Goal: Navigation & Orientation: Find specific page/section

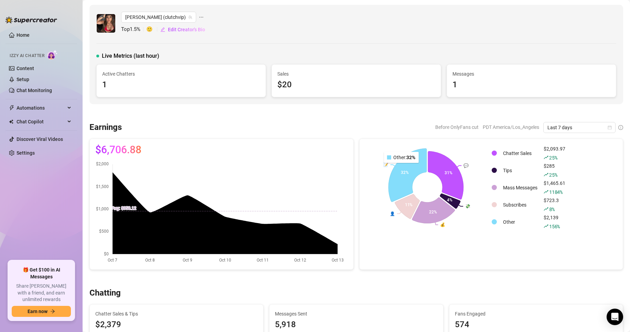
click at [398, 168] on icon at bounding box center [407, 175] width 38 height 53
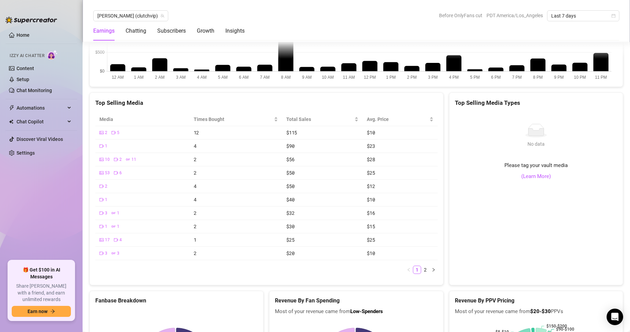
scroll to position [1275, 0]
click at [539, 178] on link "(Learn More)" at bounding box center [536, 176] width 30 height 8
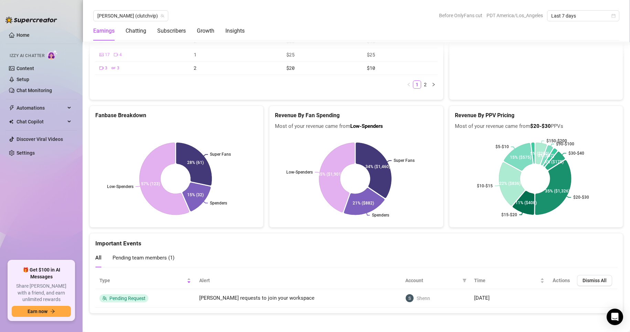
scroll to position [1466, 0]
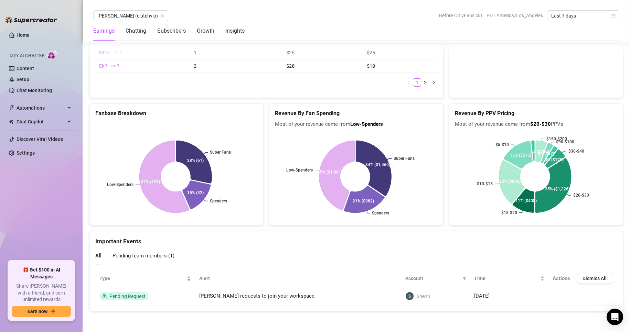
click at [136, 258] on span "Pending team members ( 1 )" at bounding box center [143, 256] width 62 height 6
click at [121, 258] on span "Pending team members ( 1 )" at bounding box center [143, 256] width 62 height 6
click at [98, 256] on span "All" at bounding box center [98, 256] width 6 height 6
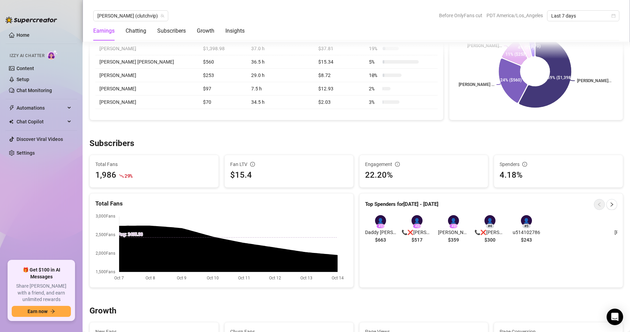
scroll to position [0, 0]
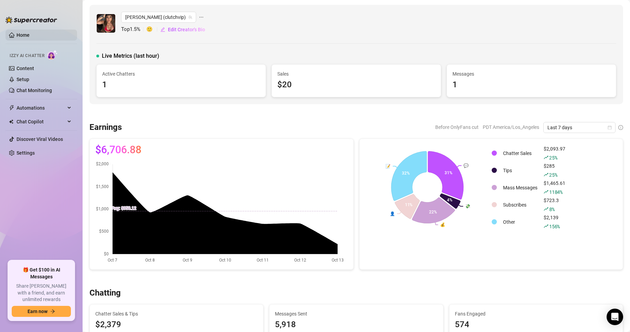
click at [24, 32] on link "Home" at bounding box center [23, 35] width 13 height 6
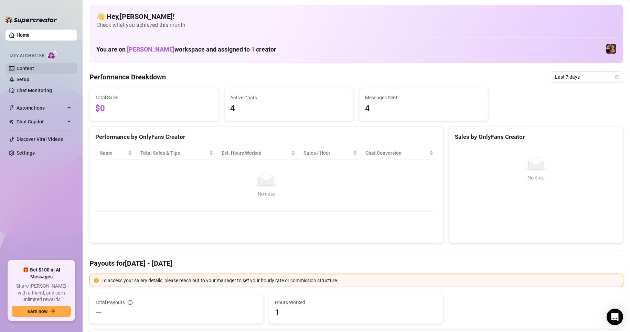
click at [22, 70] on link "Content" at bounding box center [26, 69] width 18 height 6
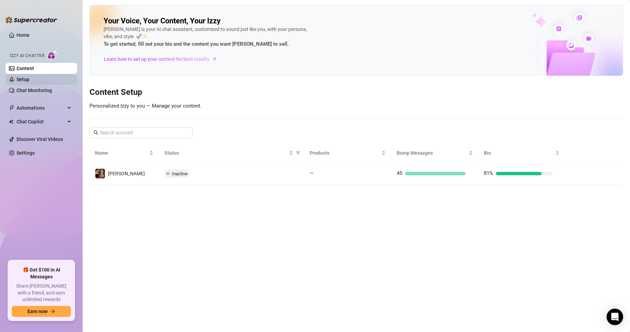
click at [17, 77] on link "Setup" at bounding box center [23, 80] width 13 height 6
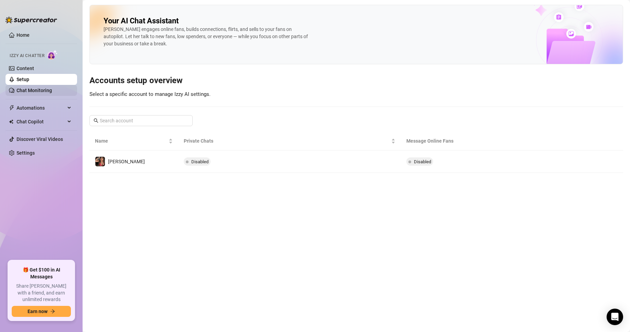
click at [21, 92] on link "Chat Monitoring" at bounding box center [34, 91] width 35 height 6
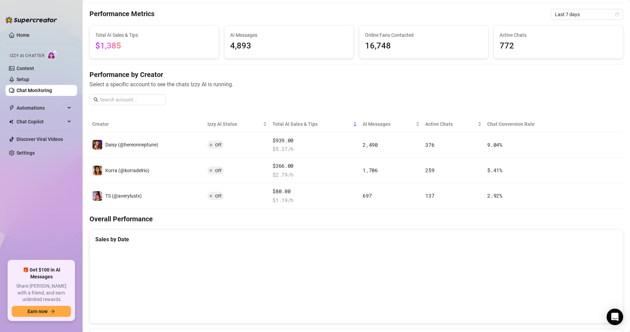
scroll to position [20, 0]
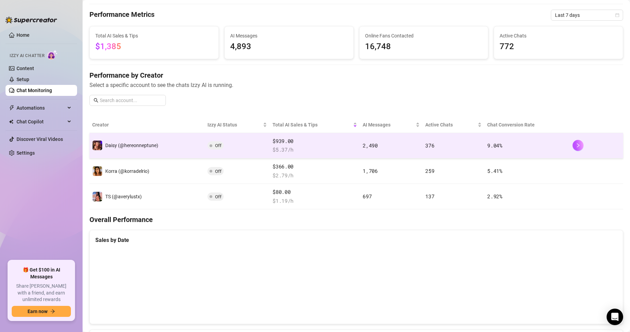
click at [104, 154] on td "Daisy (@hereonneptune)" at bounding box center [146, 145] width 115 height 25
